Goal: Task Accomplishment & Management: Use online tool/utility

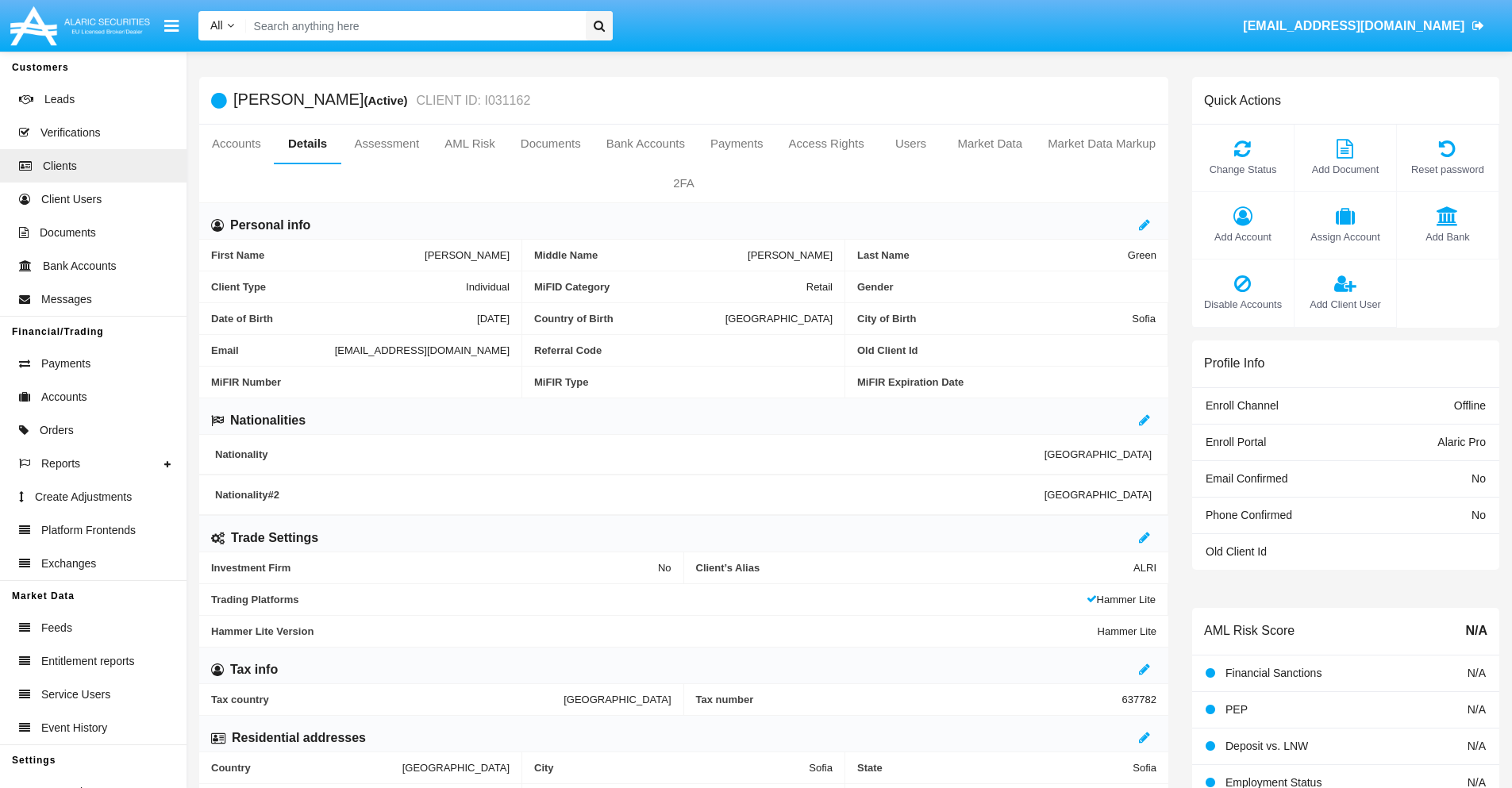
click at [990, 144] on link "Market Data" at bounding box center [989, 144] width 90 height 38
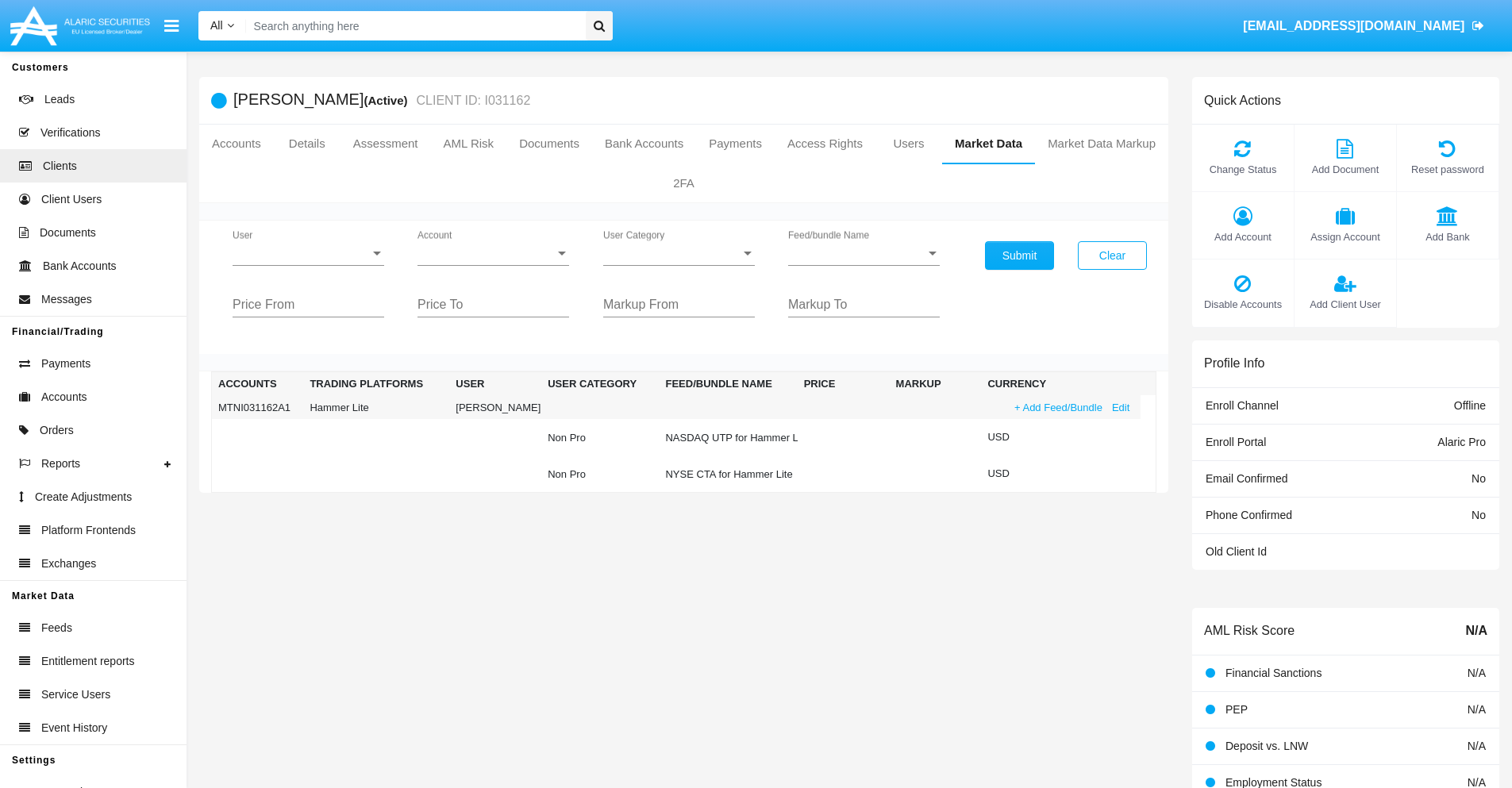
click at [1056, 407] on link "+ Add Feed/Bundle" at bounding box center [1058, 408] width 98 height 17
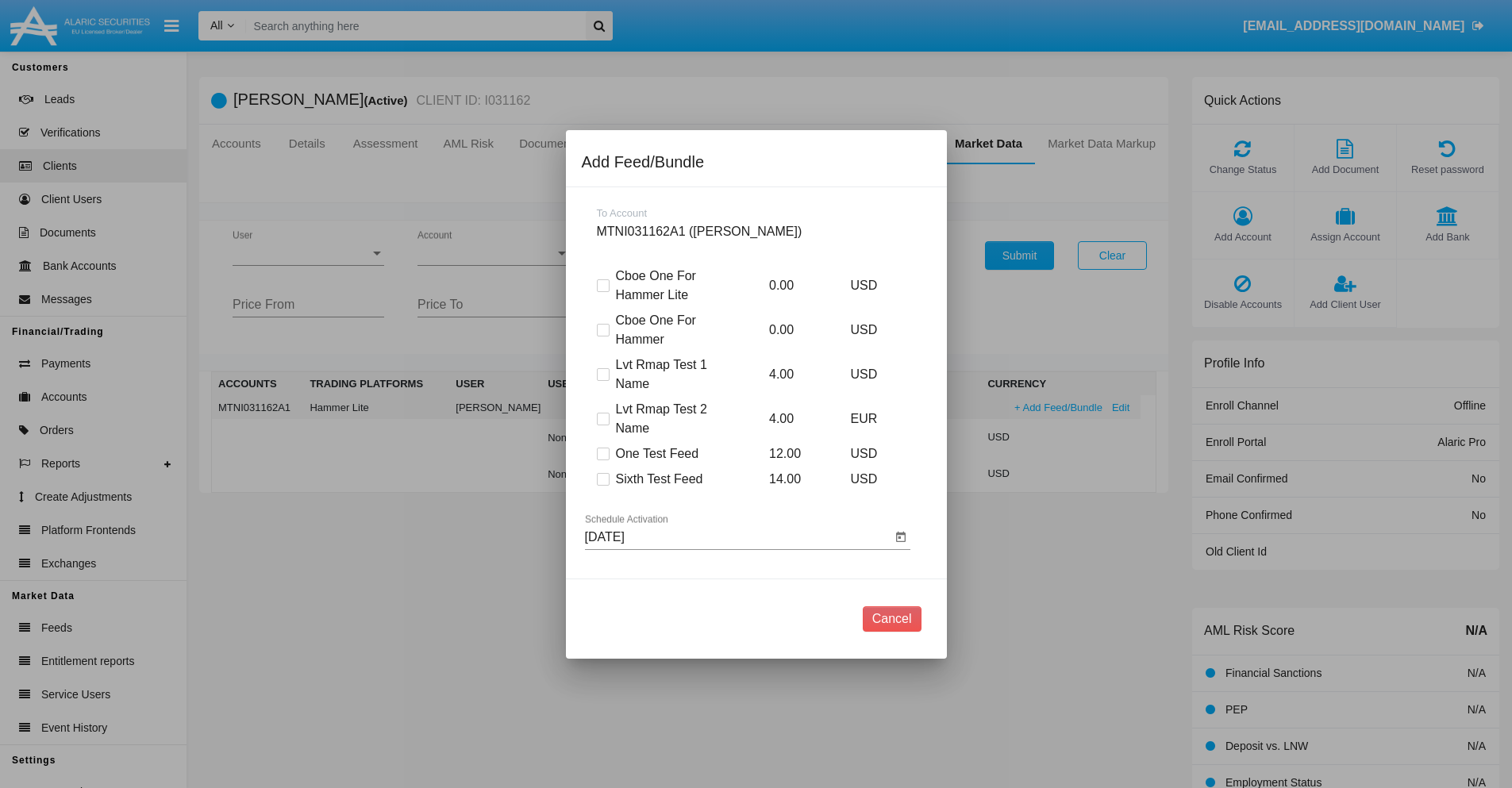
click at [603, 479] on span at bounding box center [603, 479] width 12 height 12
click at [603, 486] on input "Sixth Test Feed" at bounding box center [603, 486] width 1 height 1
checkbox input "true"
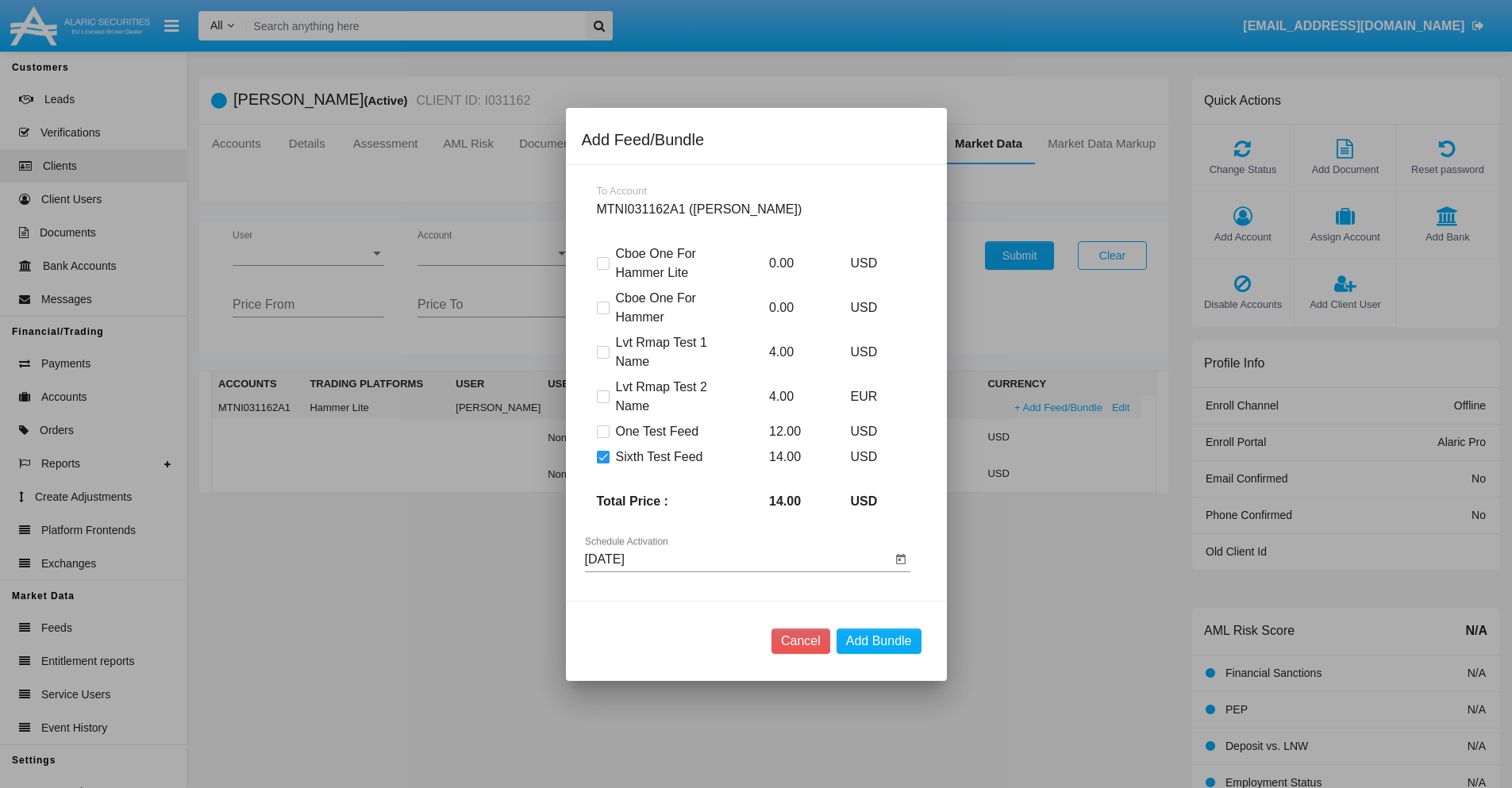
click at [737, 559] on input "[DATE]" at bounding box center [738, 559] width 307 height 14
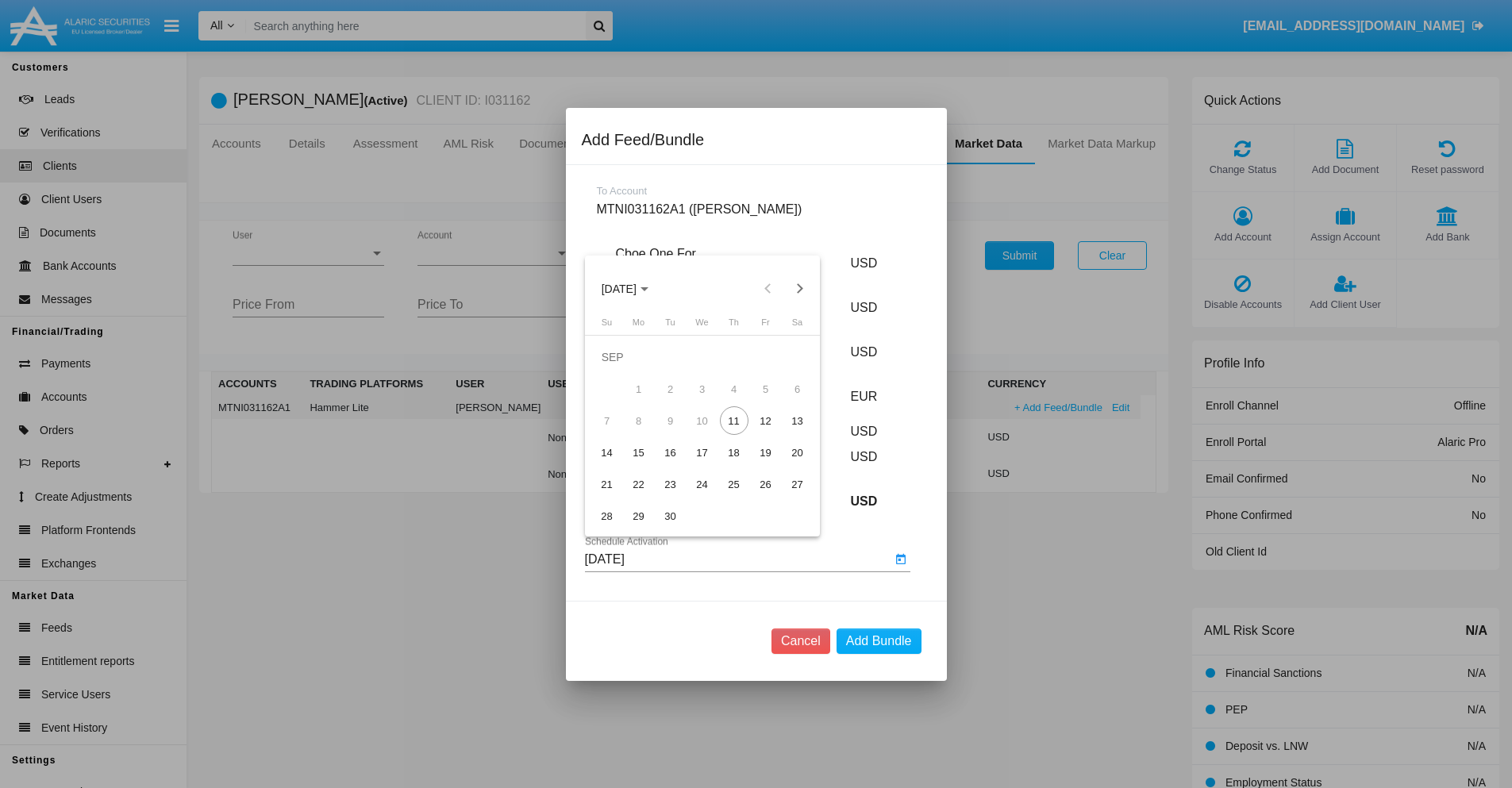
click at [632, 288] on span "[DATE]" at bounding box center [619, 289] width 35 height 12
click at [785, 432] on div "2027" at bounding box center [785, 433] width 50 height 29
click at [729, 432] on div "NOV" at bounding box center [729, 433] width 50 height 29
click at [797, 421] on div "13" at bounding box center [797, 421] width 29 height 29
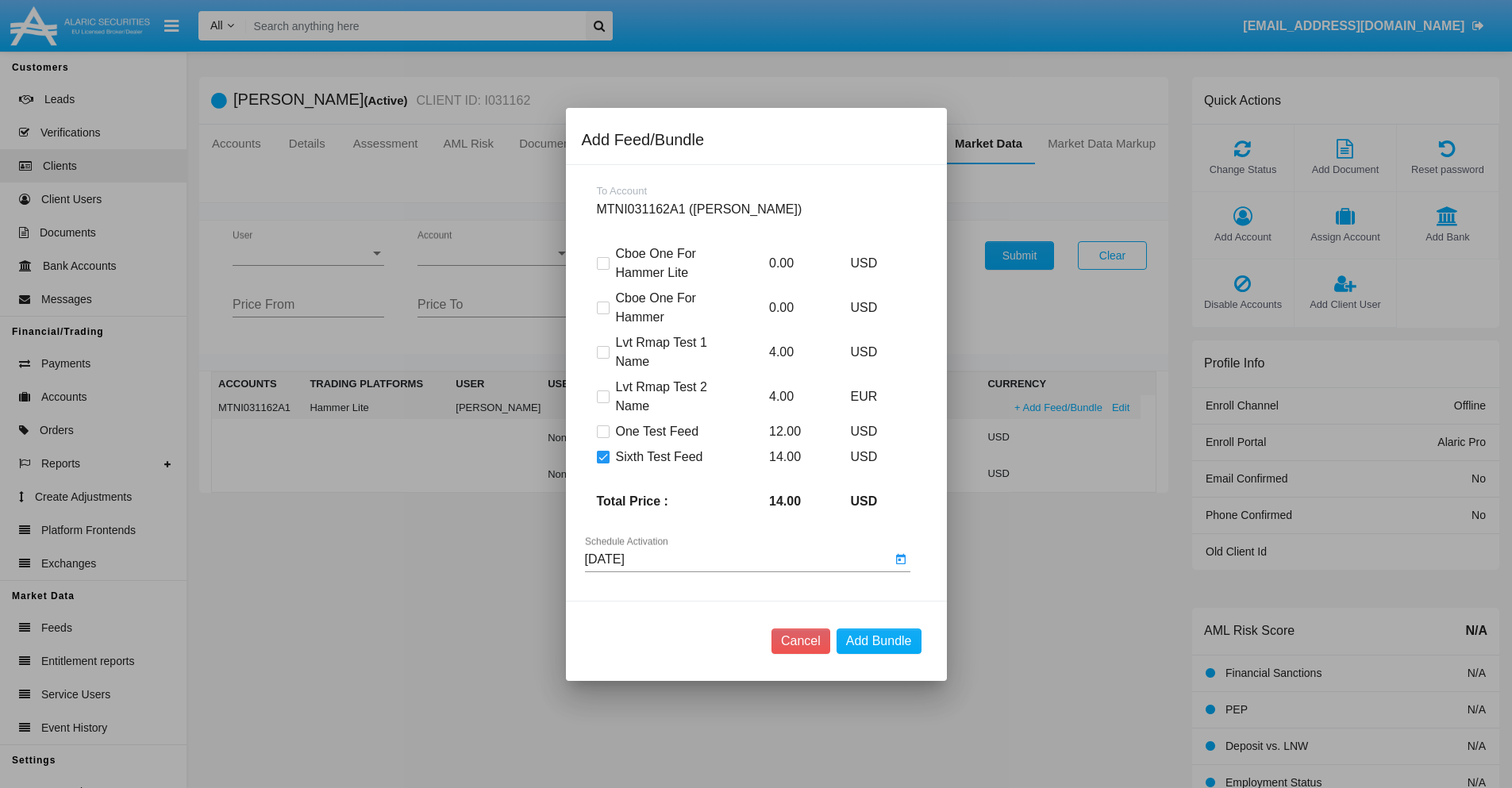
type input "[DATE]"
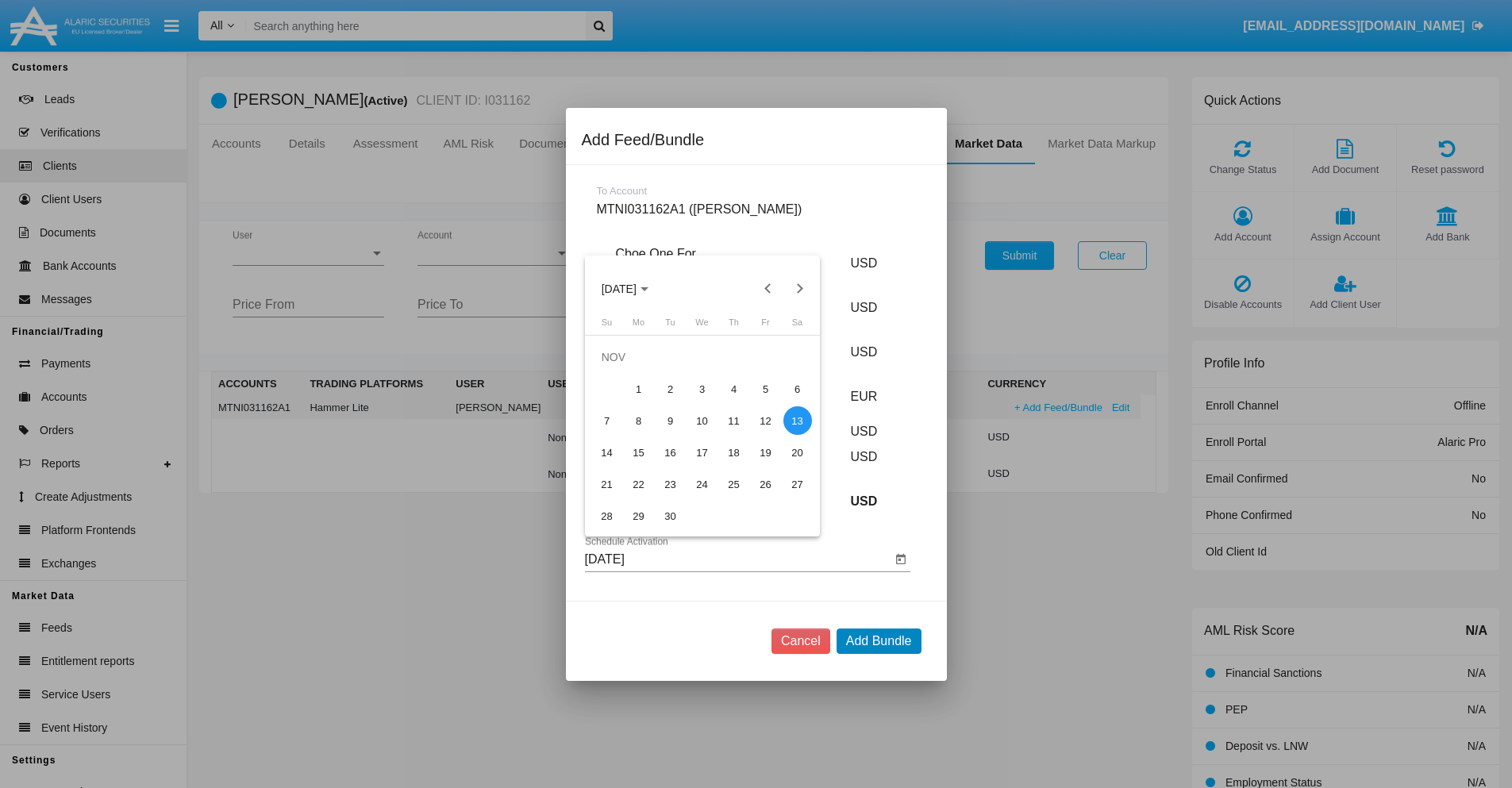
click at [879, 641] on button "Add Bundle" at bounding box center [879, 641] width 85 height 26
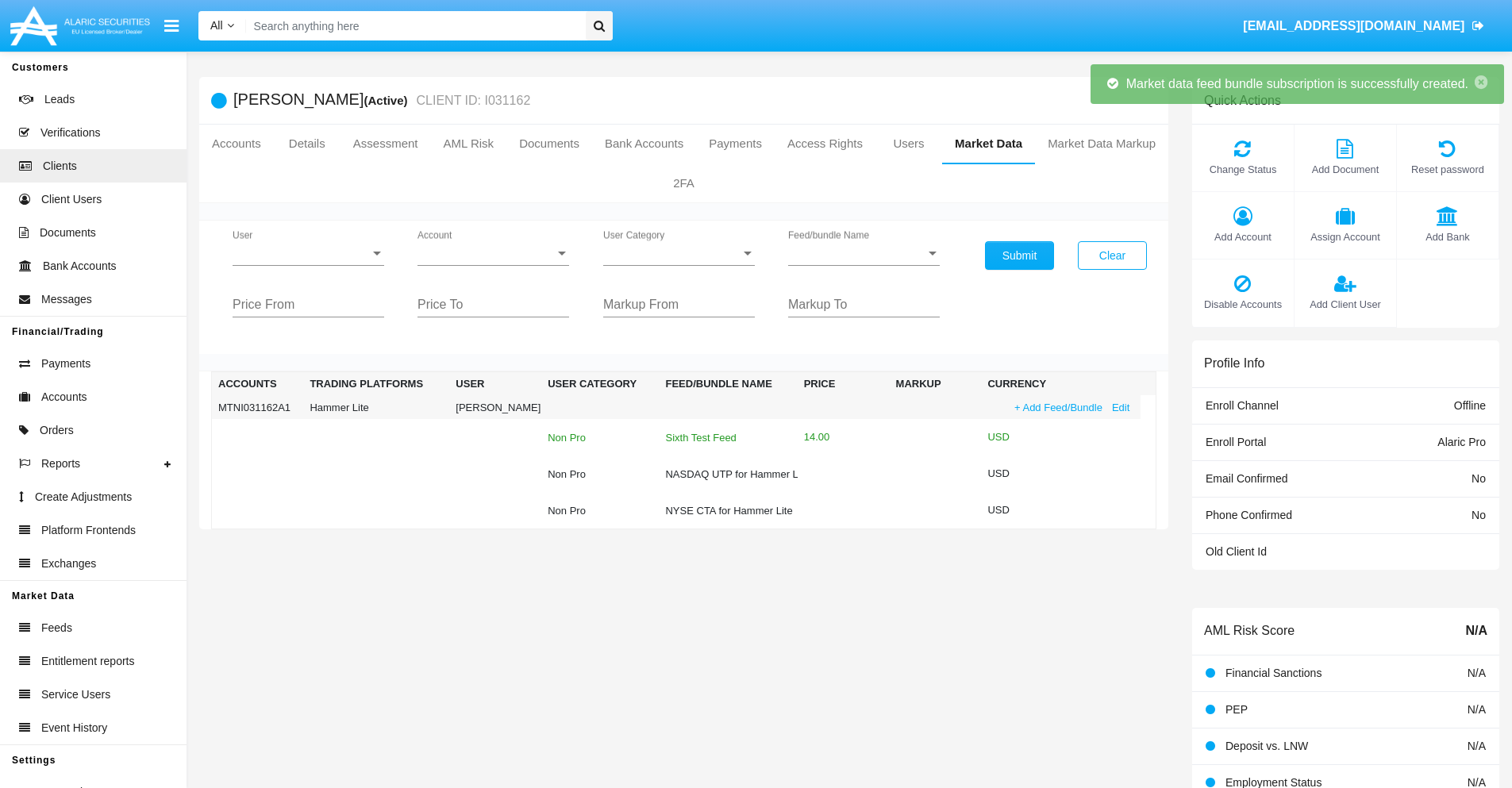
click at [723, 437] on div "Sixth Test Feed" at bounding box center [727, 437] width 126 height 10
